Goal: Task Accomplishment & Management: Use online tool/utility

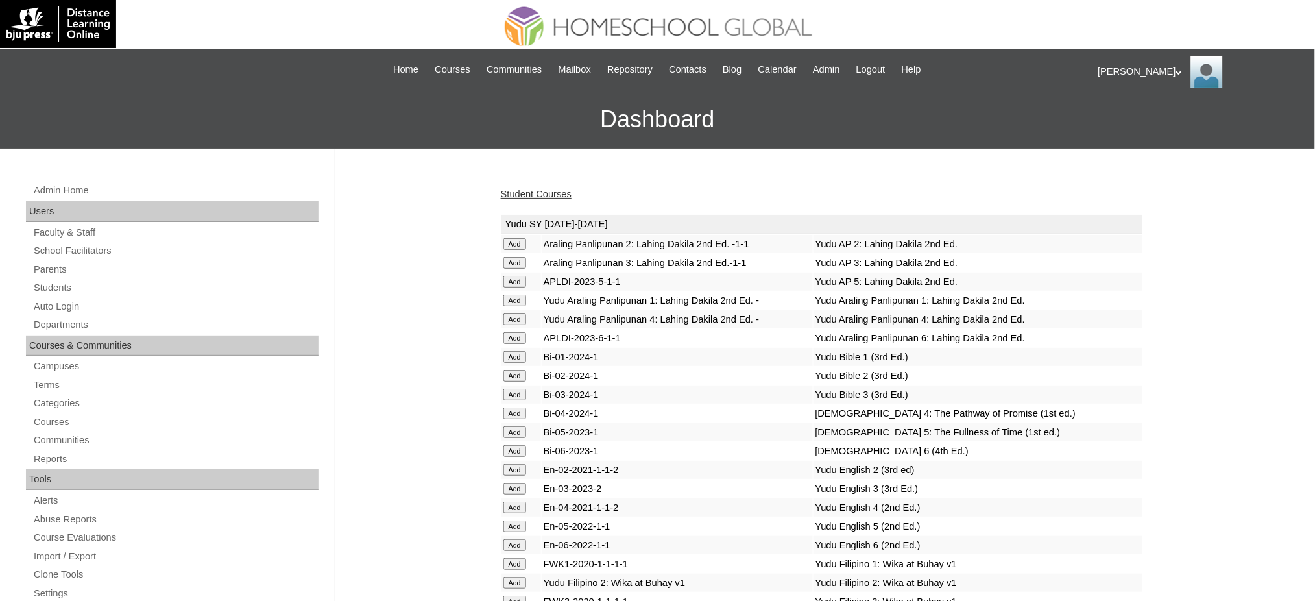
click at [48, 304] on link "Auto Login" at bounding box center [175, 306] width 286 height 16
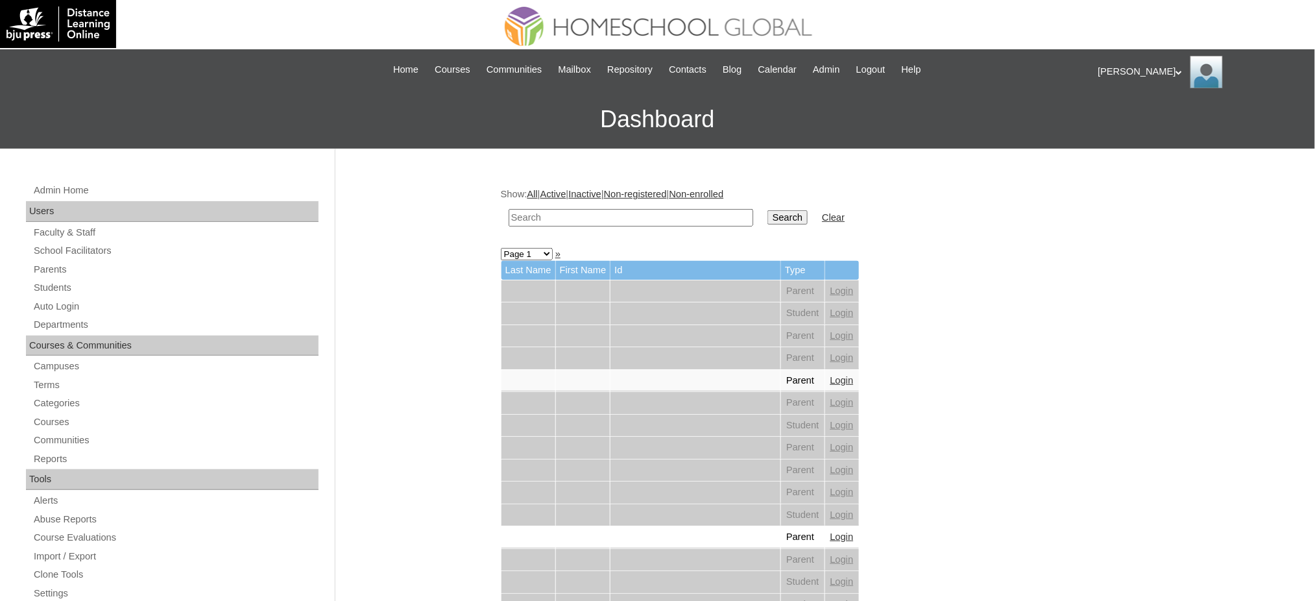
click at [591, 219] on input "text" at bounding box center [630, 218] width 245 height 18
paste input "[PERSON_NAME]"
type input "[PERSON_NAME]"
click at [767, 214] on input "Search" at bounding box center [787, 217] width 40 height 14
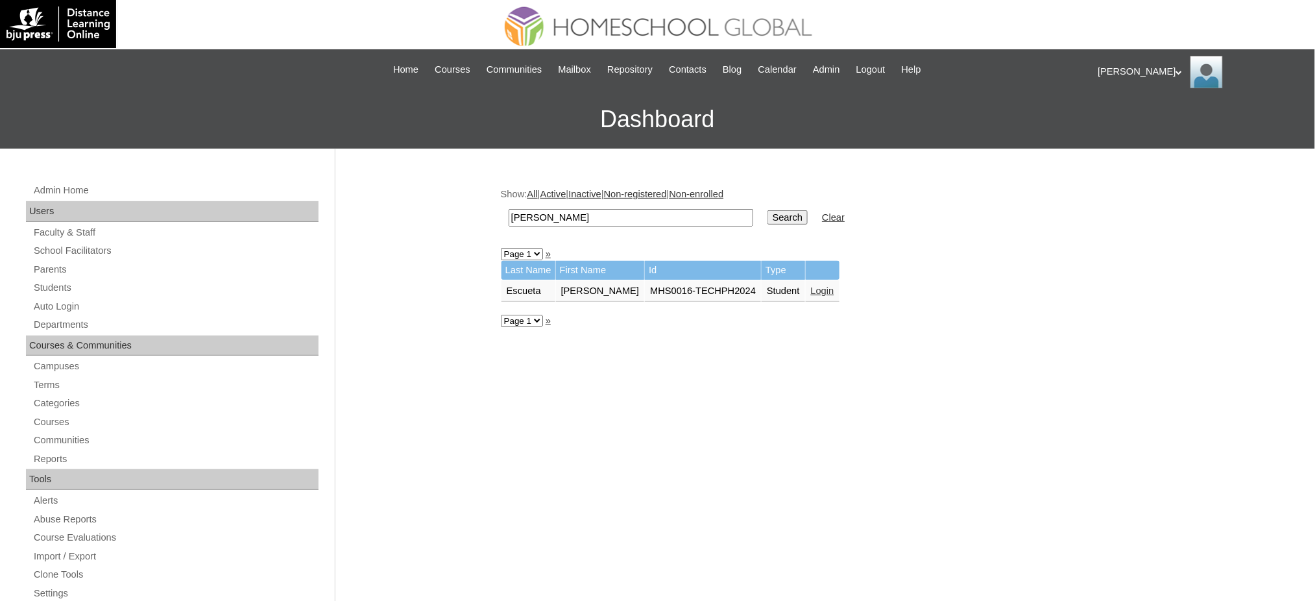
click at [811, 285] on link "Login" at bounding box center [822, 290] width 23 height 10
